Goal: Browse casually

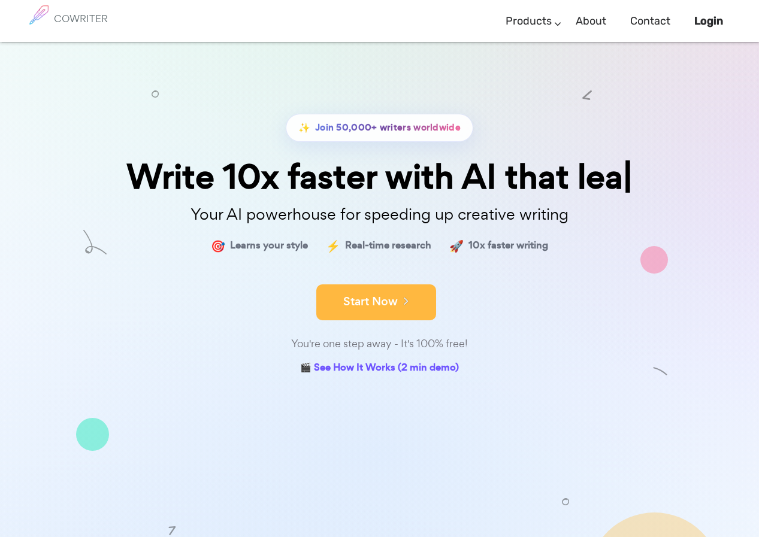
click at [383, 298] on button "Start Now" at bounding box center [376, 303] width 120 height 36
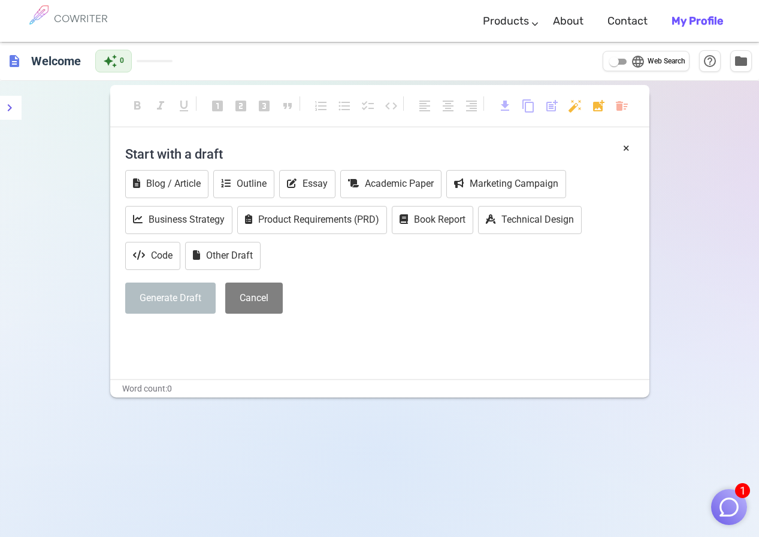
click at [430, 293] on div "Generate Draft Cancel" at bounding box center [379, 299] width 509 height 32
click at [188, 188] on button "Blog / Article" at bounding box center [166, 184] width 83 height 28
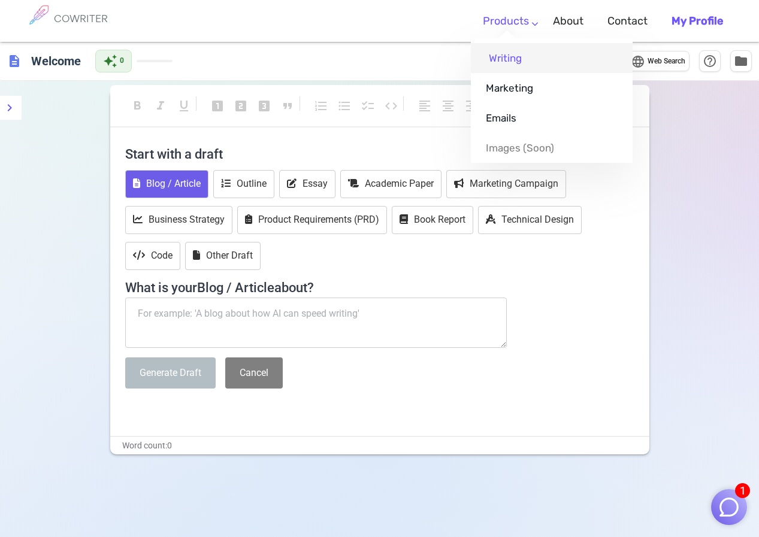
click at [506, 58] on link "Writing" at bounding box center [552, 58] width 162 height 30
click at [508, 58] on link "Writing" at bounding box center [552, 58] width 162 height 30
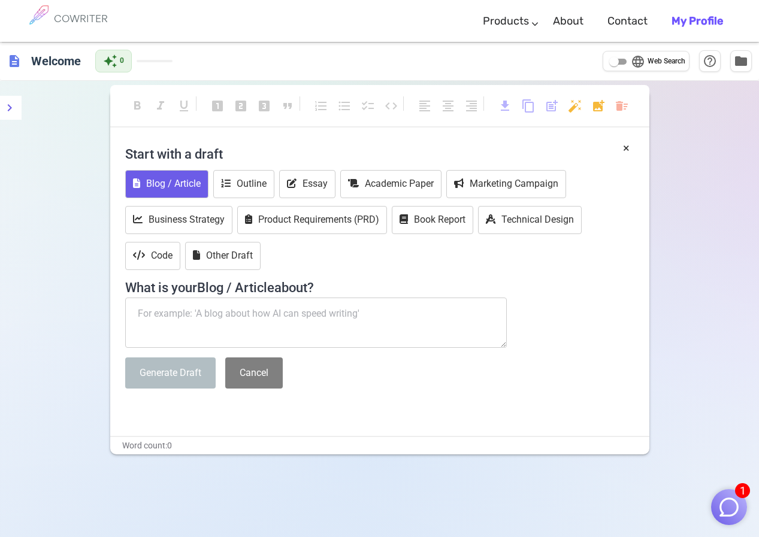
click at [709, 272] on div "format_bold format_italic format_underlined looks_one looks_two looks_3 format_…" at bounding box center [379, 349] width 759 height 537
click at [61, 17] on h6 "COWRITER" at bounding box center [81, 18] width 54 height 11
click at [94, 20] on h6 "COWRITER" at bounding box center [81, 18] width 54 height 11
click at [569, 17] on link "About" at bounding box center [568, 21] width 31 height 35
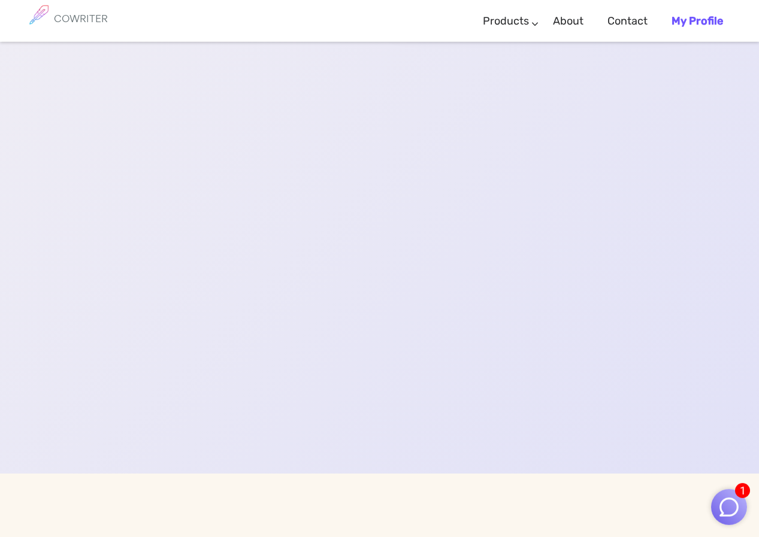
scroll to position [2349, 0]
